Goal: Task Accomplishment & Management: Complete application form

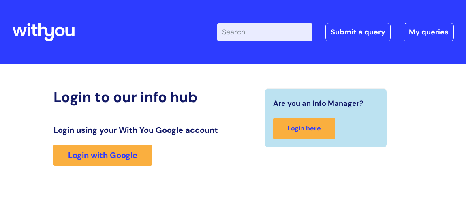
scroll to position [133, 0]
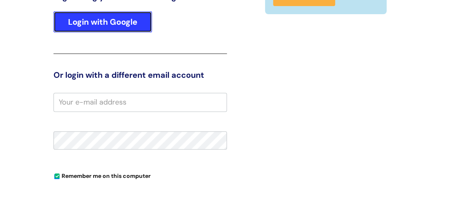
click at [128, 23] on link "Login with Google" at bounding box center [102, 21] width 98 height 21
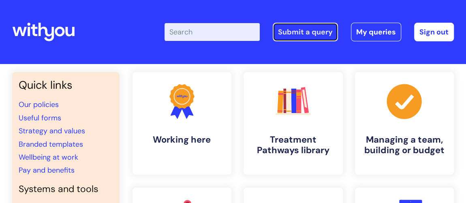
click at [310, 32] on link "Submit a query" at bounding box center [305, 32] width 65 height 19
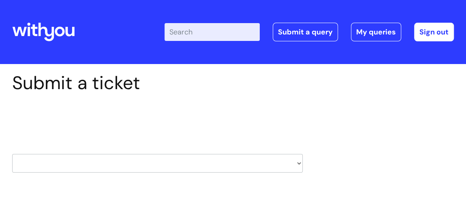
click at [299, 161] on select "HR / People IT and Support Clinical Drug Alerts Finance Accounts Data Support T…" at bounding box center [157, 163] width 290 height 19
select select "finance_accounts"
click at [12, 154] on select "HR / People IT and Support Clinical Drug Alerts Finance Accounts Data Support T…" at bounding box center [157, 163] width 290 height 19
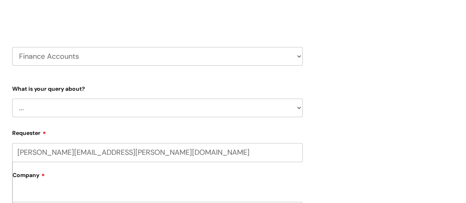
scroll to position [110, 0]
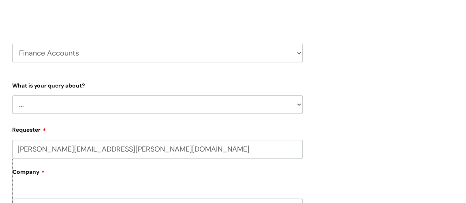
click at [222, 105] on select "... Finance Systems Finance Requests (inc. Expenses) Invoices Research" at bounding box center [157, 104] width 290 height 19
select select "Invoices"
click at [12, 95] on select "... Finance Systems Finance Requests (inc. Expenses) Invoices Research" at bounding box center [157, 104] width 290 height 19
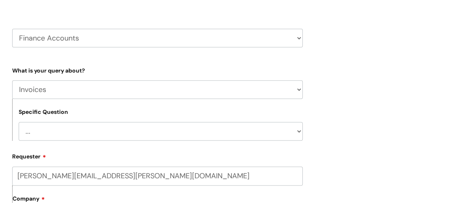
scroll to position [147, 0]
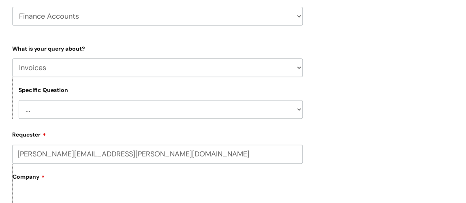
click at [205, 113] on select "... Customer Invoice Supplier Invoices" at bounding box center [161, 109] width 284 height 19
click at [19, 100] on select "... Customer Invoice Supplier Invoices" at bounding box center [161, 109] width 284 height 19
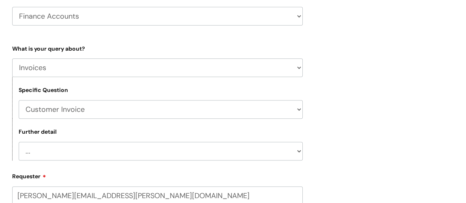
click at [205, 112] on select "... Customer Invoice Supplier Invoices" at bounding box center [161, 109] width 284 height 19
select select "Supplier Invoices"
click at [19, 100] on select "... Customer Invoice Supplier Invoices" at bounding box center [161, 109] width 284 height 19
click at [180, 157] on select "... Invoices to add to Basware Payment Dates Remittance advice requests Urgent …" at bounding box center [161, 151] width 284 height 19
drag, startPoint x: 381, startPoint y: 114, endPoint x: 377, endPoint y: 114, distance: 4.5
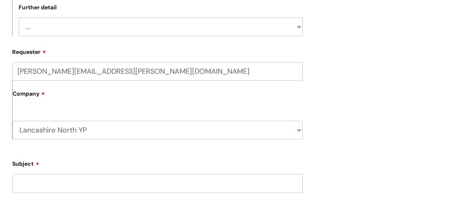
scroll to position [294, 0]
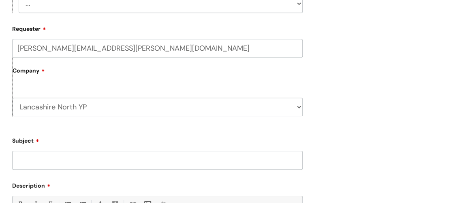
click at [143, 156] on input "Subject" at bounding box center [157, 160] width 290 height 19
click at [67, 160] on input "New Account Set up" at bounding box center [157, 160] width 290 height 19
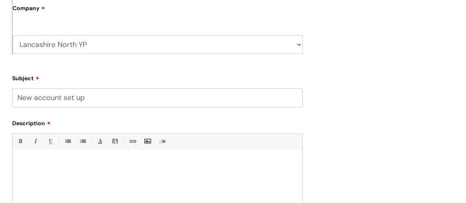
scroll to position [368, 0]
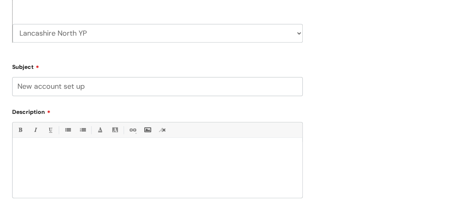
type input "New account set up"
click at [58, 151] on p at bounding box center [157, 151] width 277 height 7
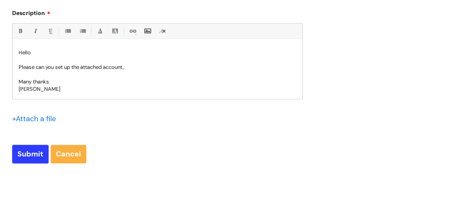
scroll to position [478, 0]
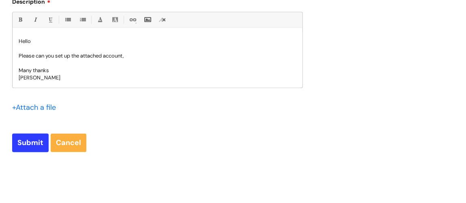
click at [37, 106] on input "file" at bounding box center [32, 107] width 41 height 10
click at [32, 107] on input "file" at bounding box center [32, 107] width 41 height 10
click at [28, 104] on input "file" at bounding box center [32, 107] width 41 height 10
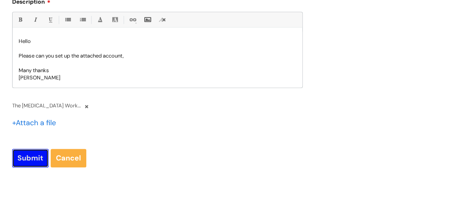
click at [25, 157] on input "Submit" at bounding box center [30, 158] width 36 height 19
type input "Please Wait..."
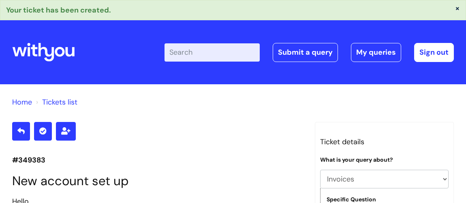
select select "Invoices"
select select "Supplier Invoices"
click at [438, 50] on link "Sign out" at bounding box center [434, 52] width 40 height 19
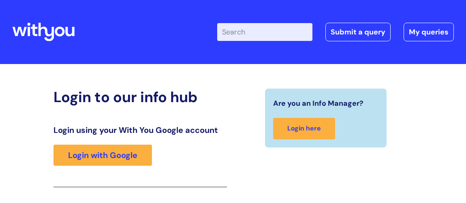
scroll to position [133, 0]
